Goal: Find specific page/section: Find specific page/section

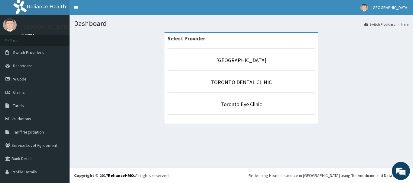
click at [225, 65] on li "[GEOGRAPHIC_DATA]" at bounding box center [240, 59] width 147 height 22
click at [229, 61] on link "[GEOGRAPHIC_DATA]" at bounding box center [241, 60] width 50 height 7
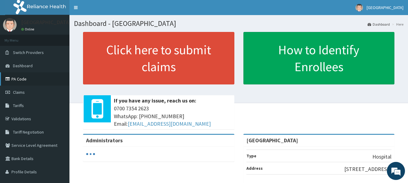
click at [34, 80] on link "PA Code" at bounding box center [34, 79] width 69 height 13
